Goal: Entertainment & Leisure: Consume media (video, audio)

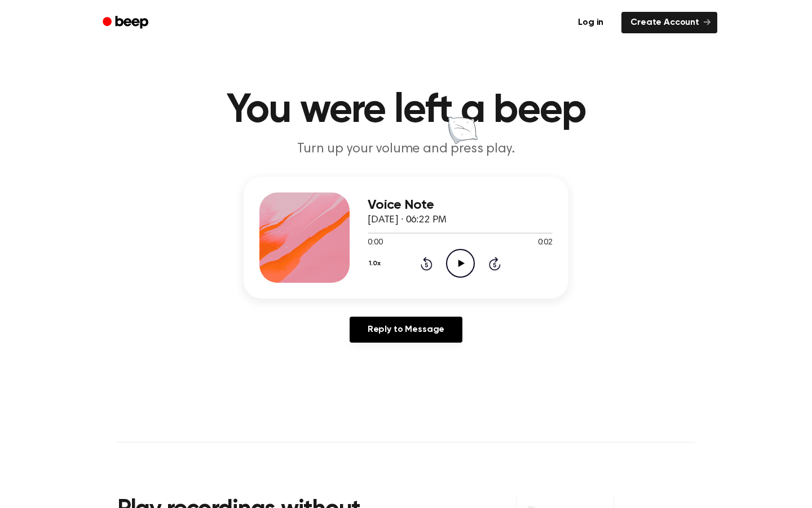
click at [457, 264] on icon "Play Audio" at bounding box center [460, 263] width 29 height 29
click at [457, 270] on icon "Play Audio" at bounding box center [460, 263] width 29 height 29
click at [466, 270] on icon "Play Audio" at bounding box center [460, 263] width 29 height 29
